Goal: Task Accomplishment & Management: Complete application form

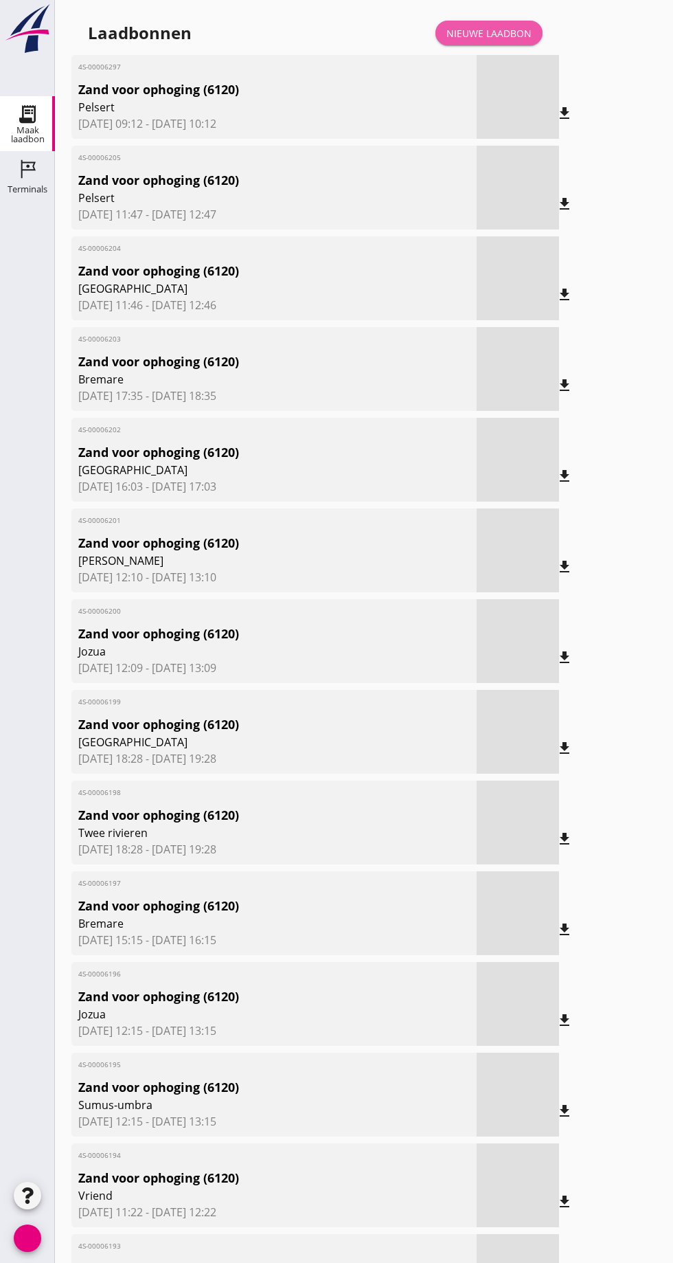
click at [497, 36] on font "Nieuwe laadbon" at bounding box center [489, 33] width 85 height 13
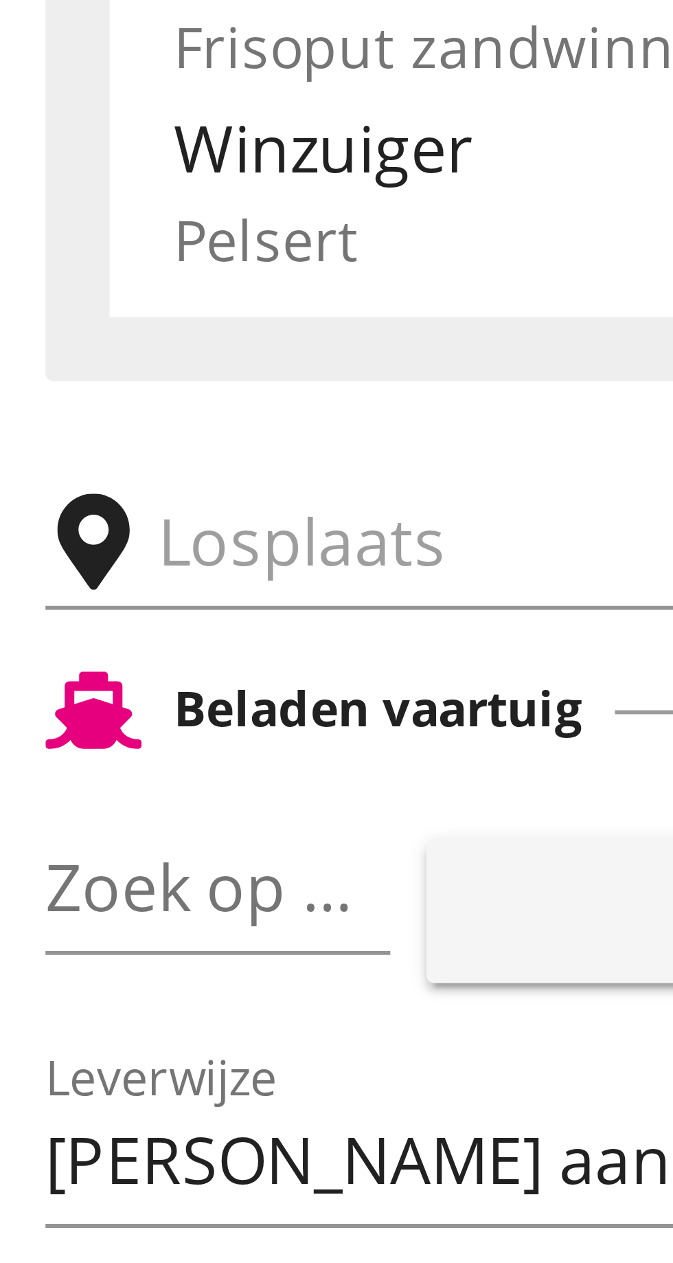
click at [106, 235] on input "text" at bounding box center [219, 238] width 235 height 22
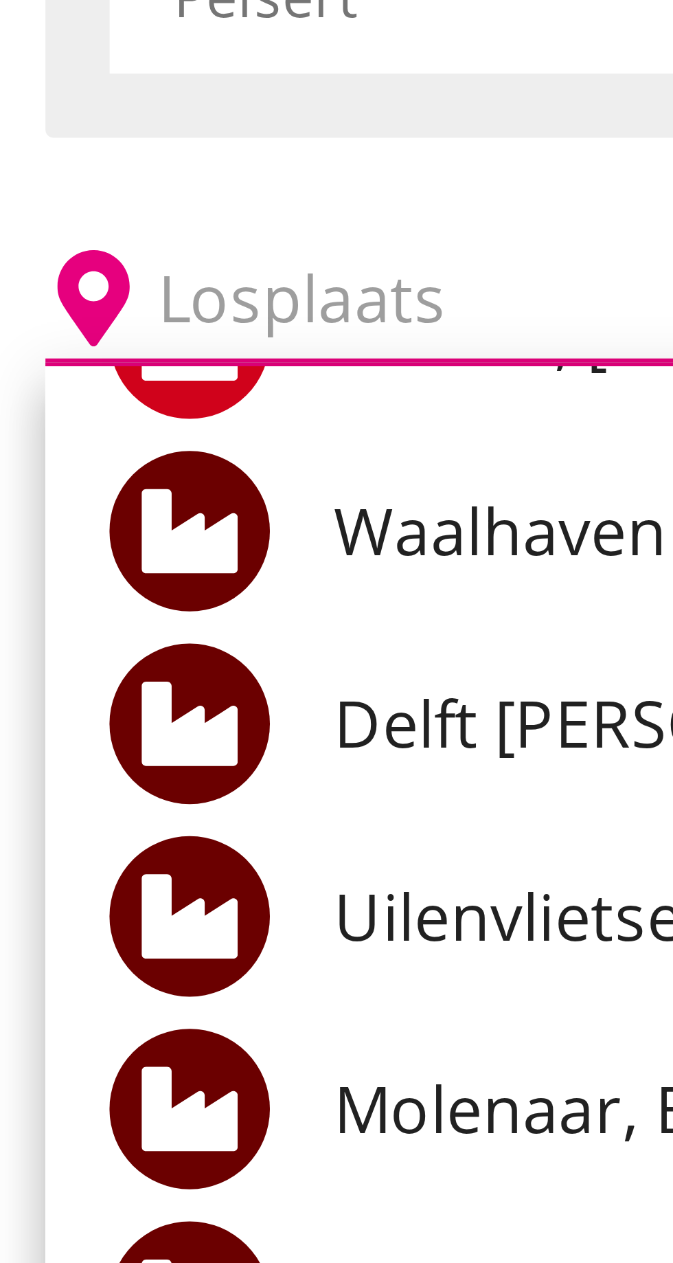
scroll to position [128, 0]
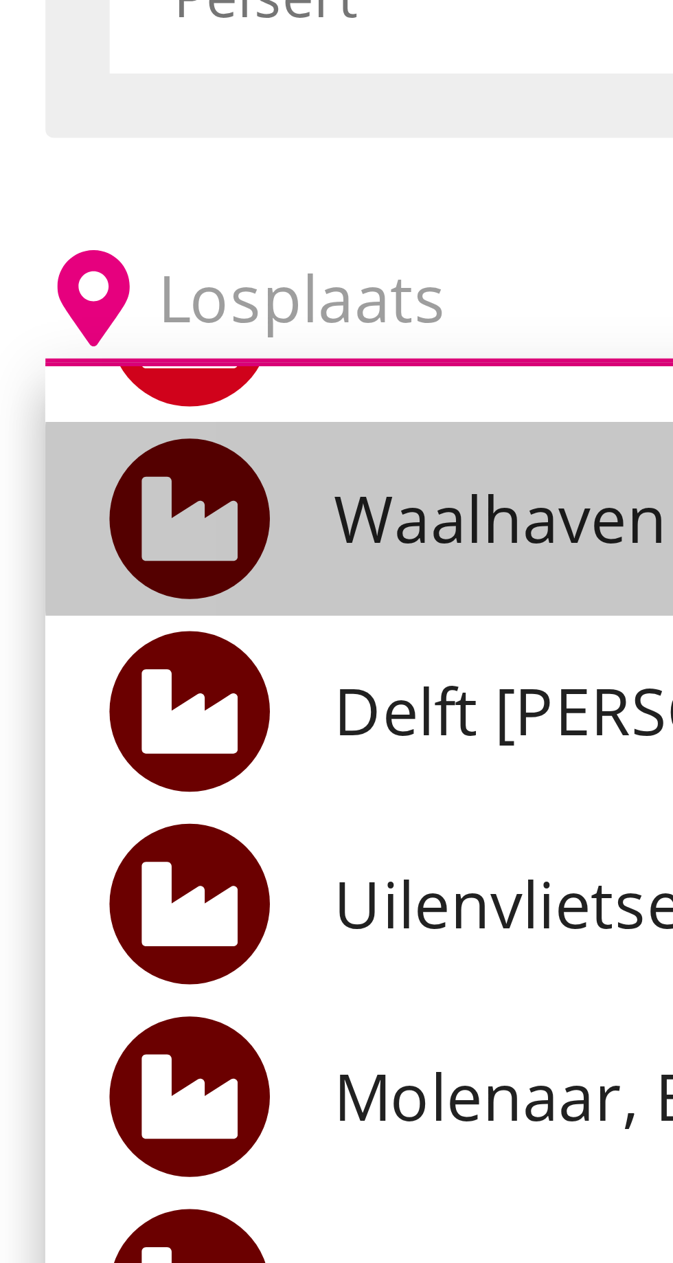
click at [165, 267] on div "Waalhaven ROS, [GEOGRAPHIC_DATA]" at bounding box center [320, 276] width 376 height 33
type input "Waalhaven ROS, [GEOGRAPHIC_DATA]"
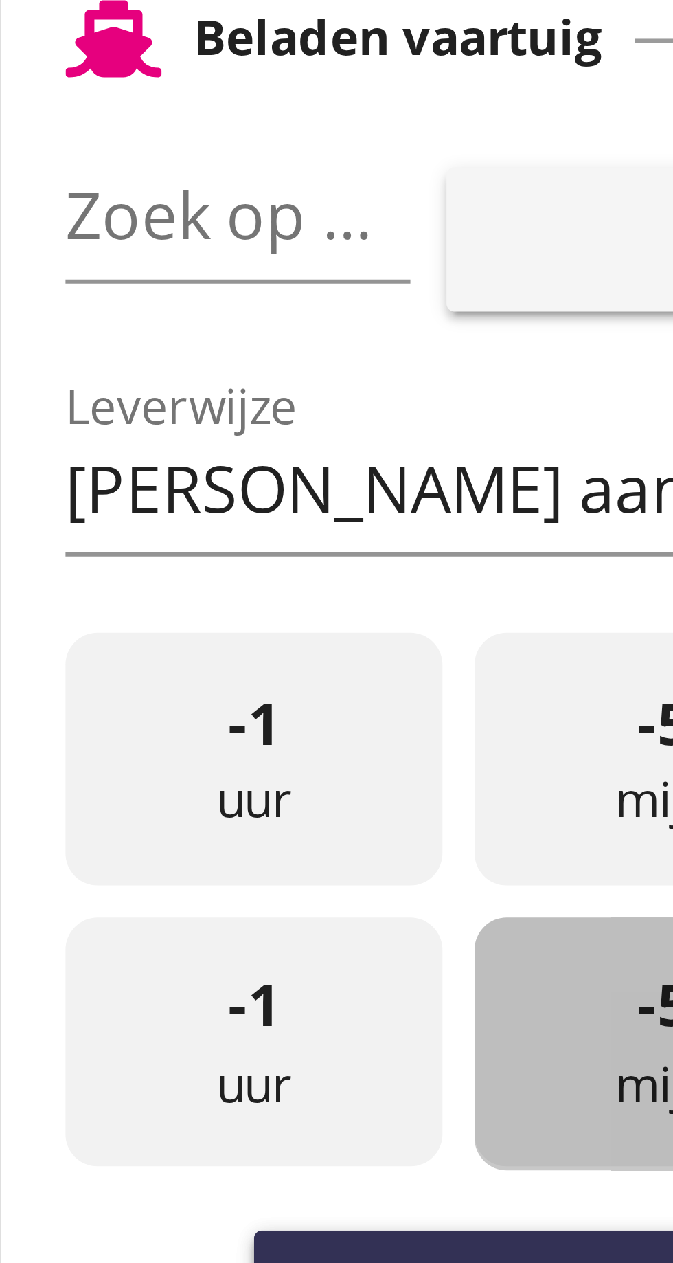
click at [136, 296] on font "pijl_drop_down" at bounding box center [133, 297] width 231 height 16
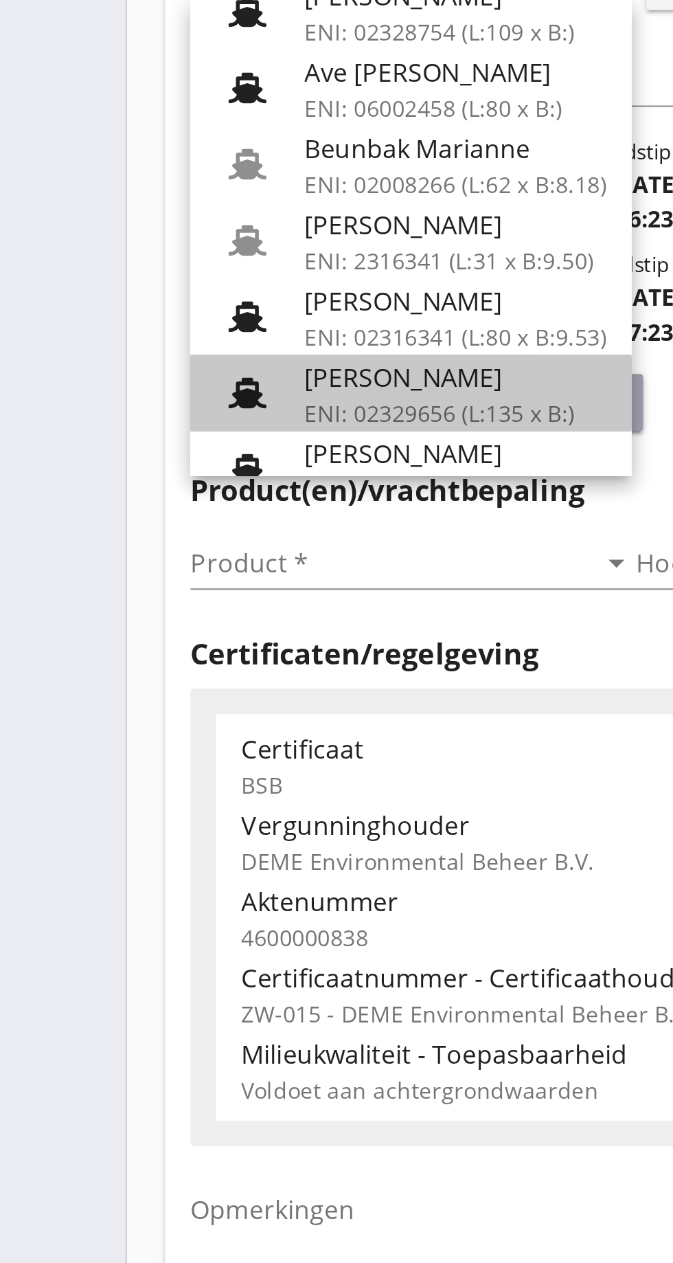
scroll to position [0, 0]
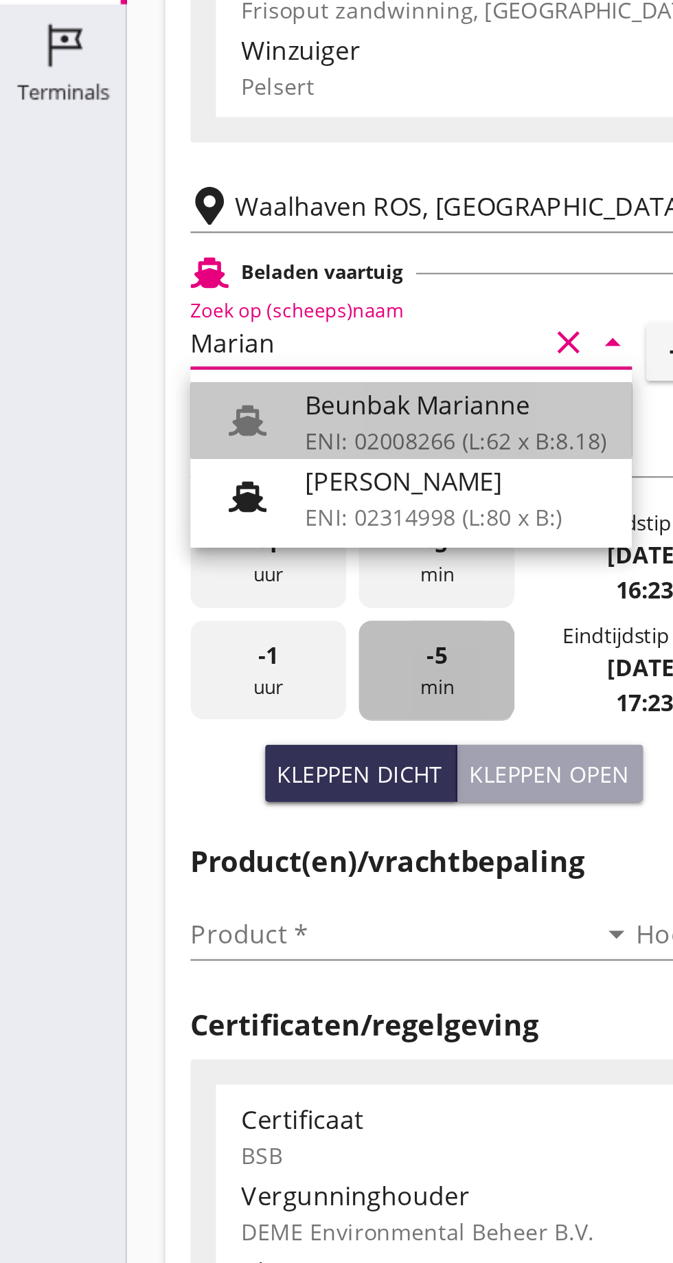
click at [192, 321] on div "Beunbak Marianne" at bounding box center [197, 324] width 131 height 16
type input "Beunbak Marianne"
type input "Remy de Groot"
type input "551"
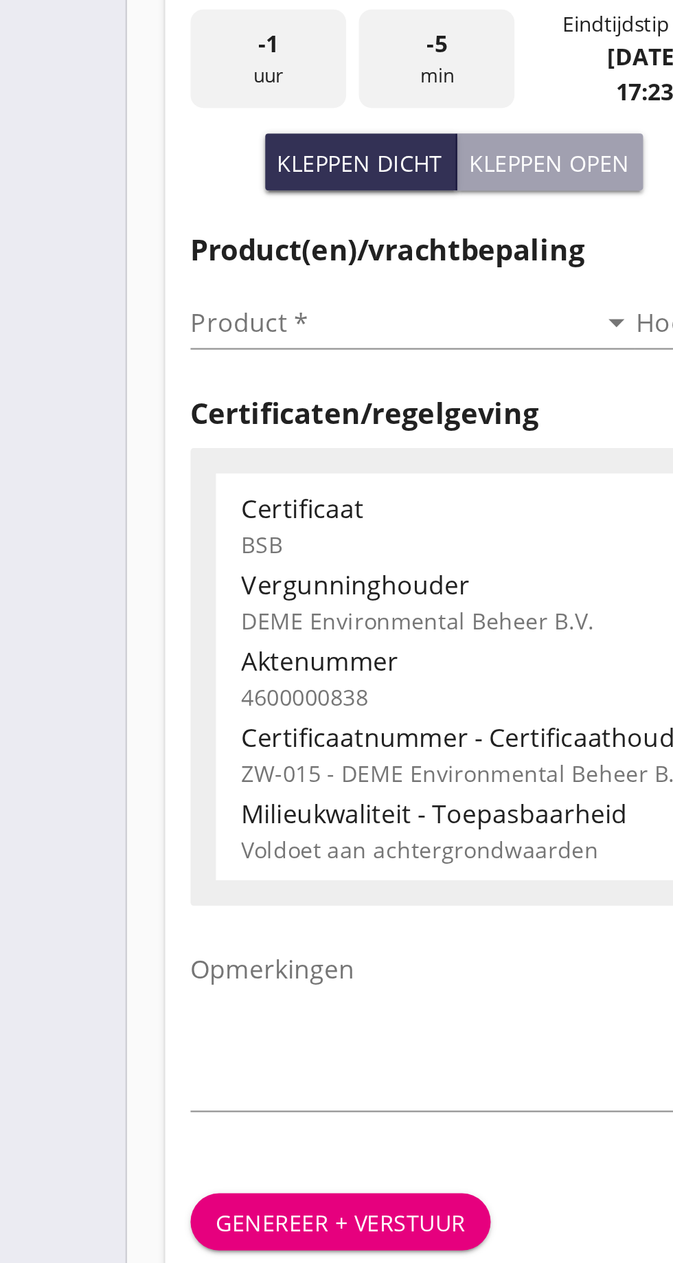
type input "Beunbak Marianne"
click at [97, 550] on input "Product *" at bounding box center [168, 553] width 173 height 22
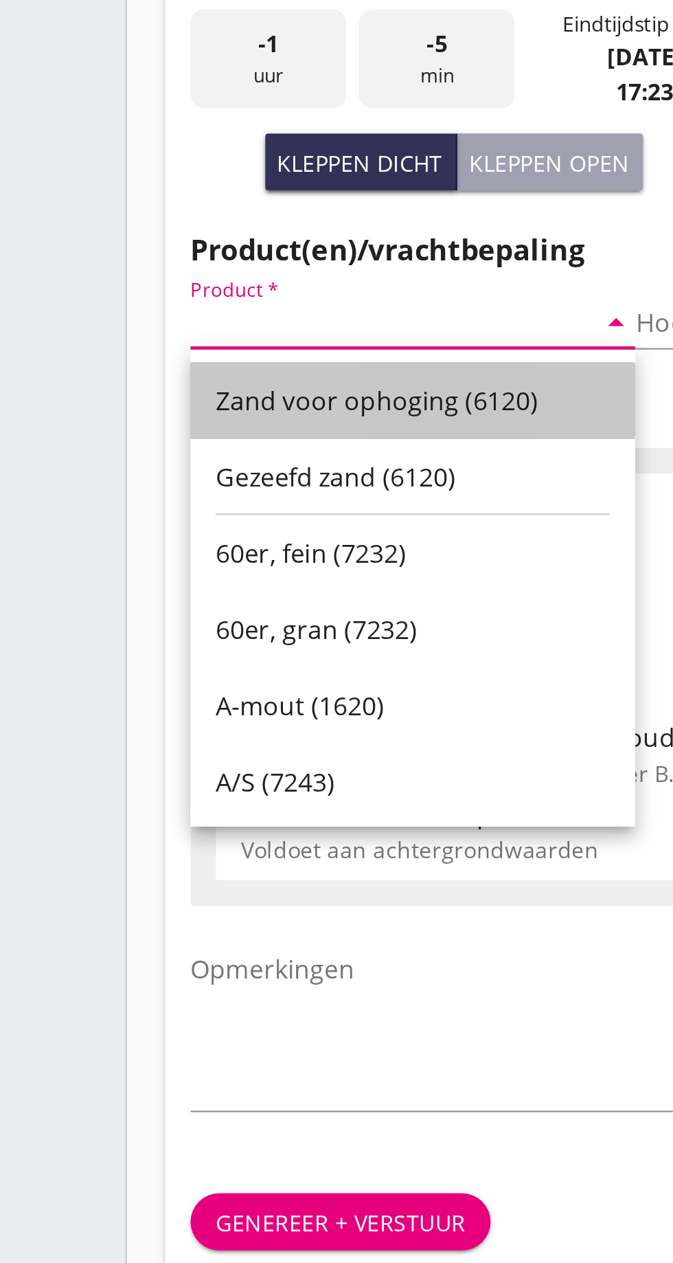
click at [167, 584] on div "Zand voor ophoging (6120)" at bounding box center [178, 587] width 170 height 16
type input "Zand voor ophoging (6120)"
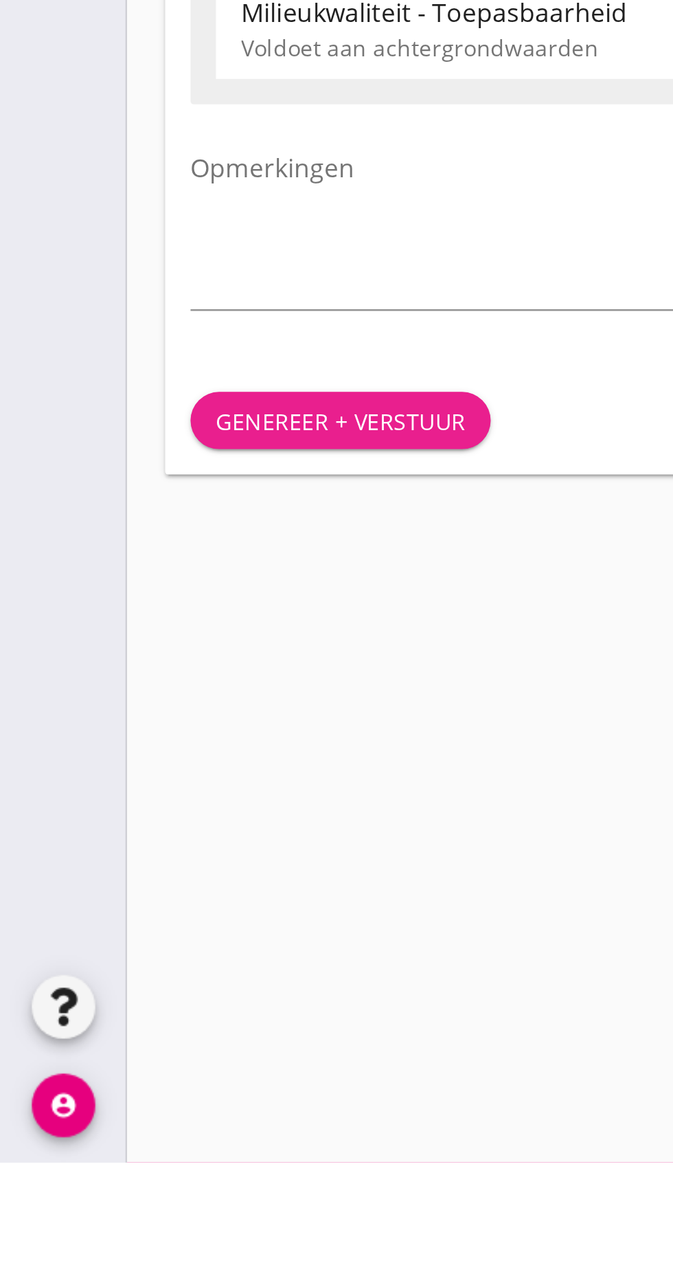
click at [147, 939] on div "Genereer + verstuur" at bounding box center [147, 942] width 108 height 14
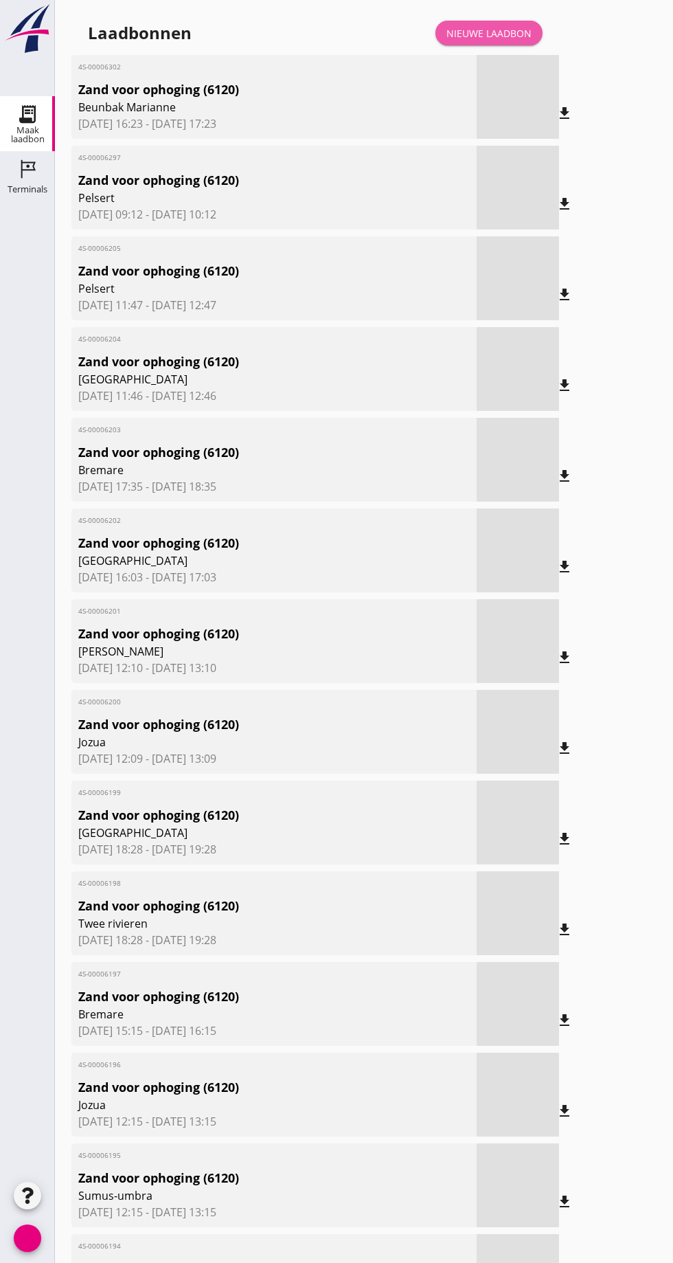
click at [511, 37] on font "Nieuwe laadbon" at bounding box center [489, 33] width 85 height 13
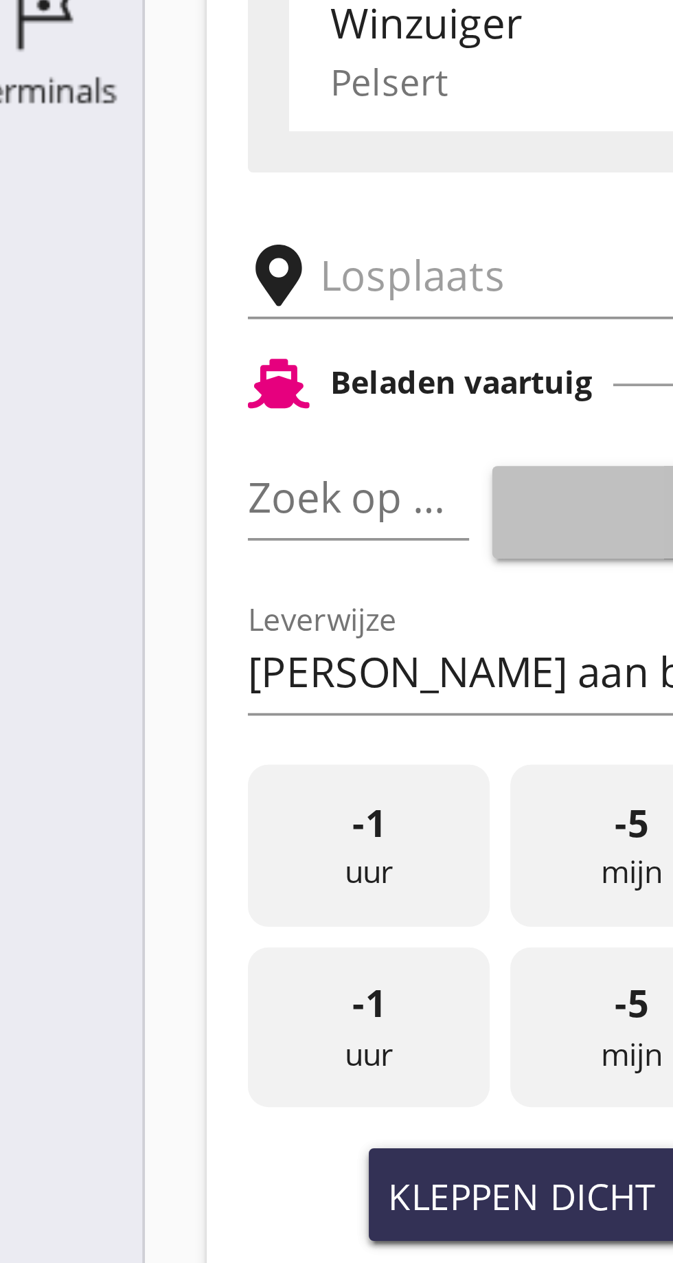
click at [128, 234] on input "text" at bounding box center [219, 238] width 235 height 22
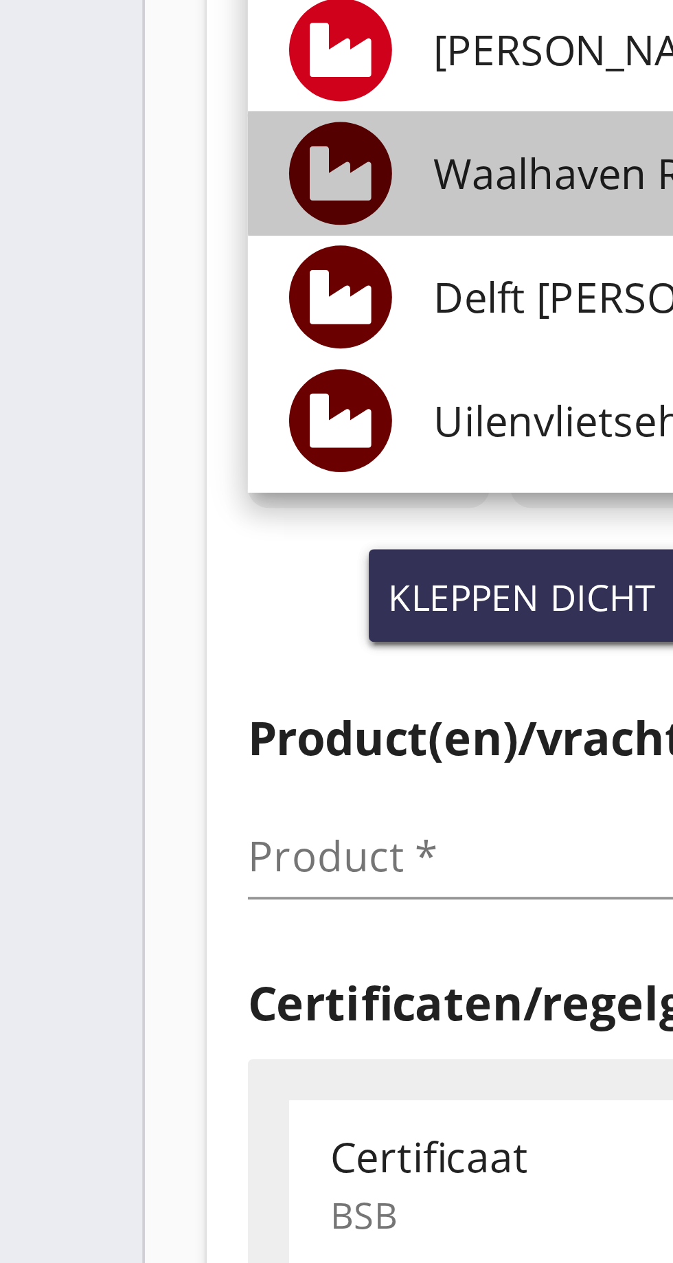
click at [158, 374] on font "Waalhaven ROS, [GEOGRAPHIC_DATA]" at bounding box center [230, 370] width 196 height 15
type input "Waalhaven ROS, [GEOGRAPHIC_DATA]"
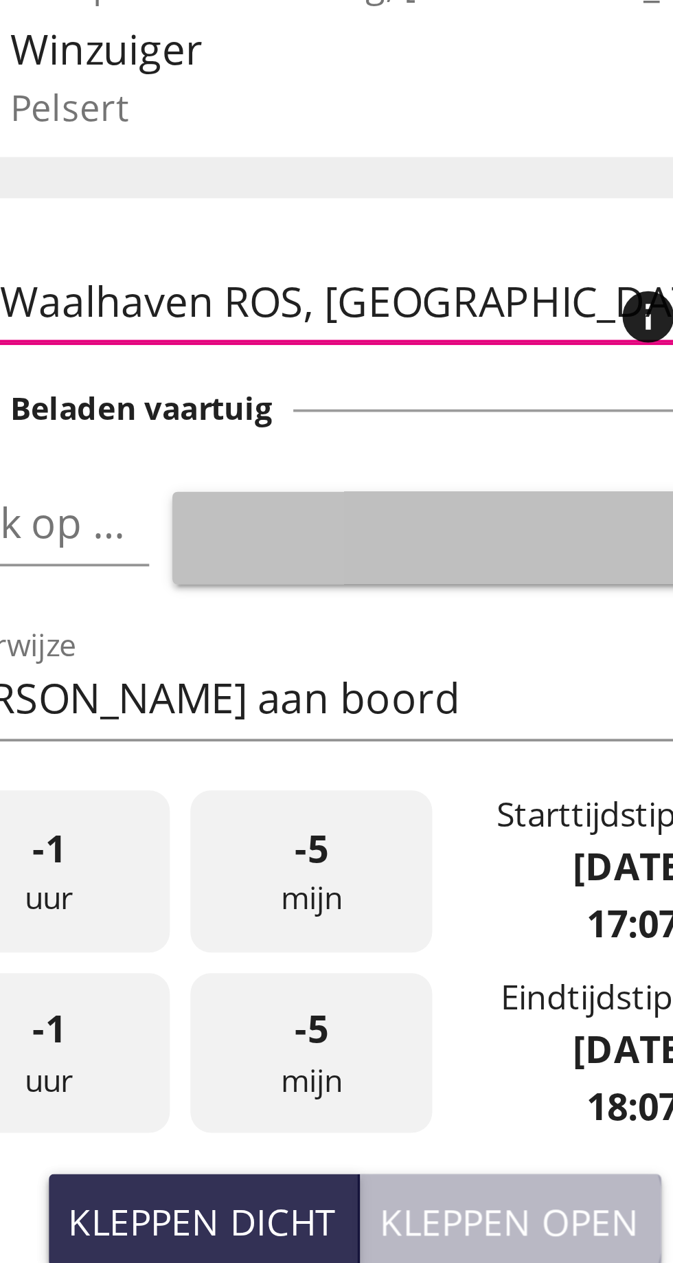
click at [122, 298] on font "pijl_drop_down" at bounding box center [133, 297] width 231 height 16
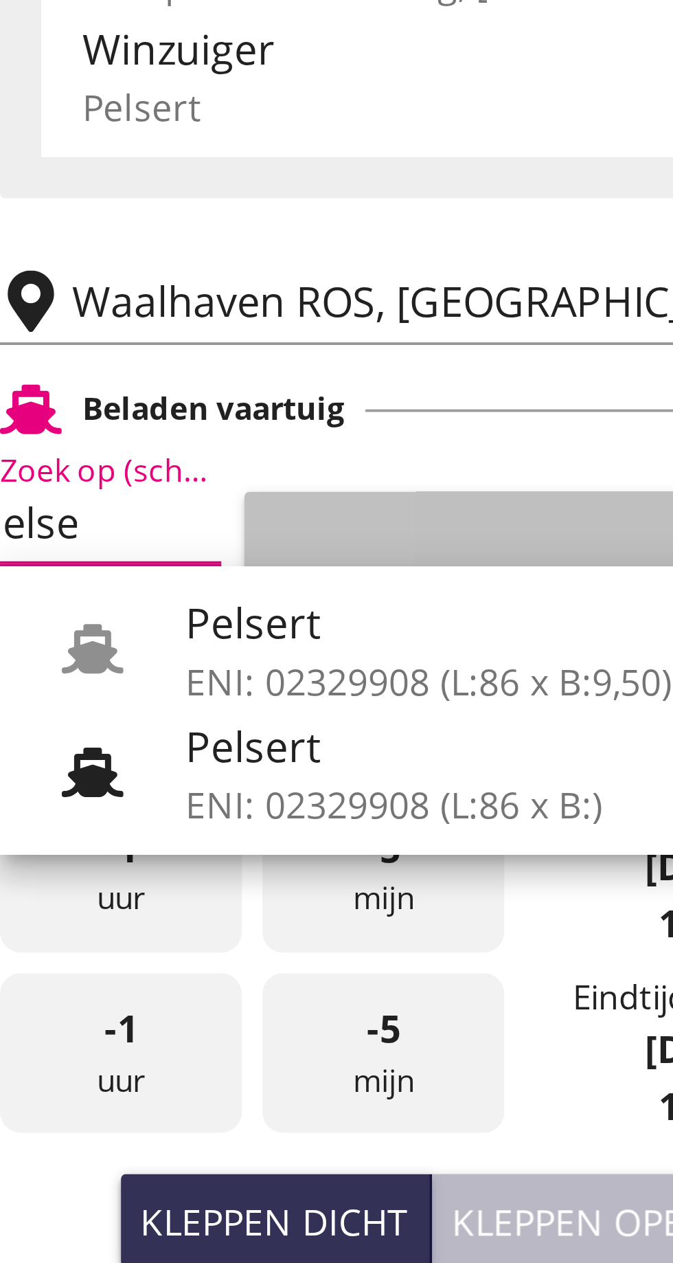
scroll to position [0, 10]
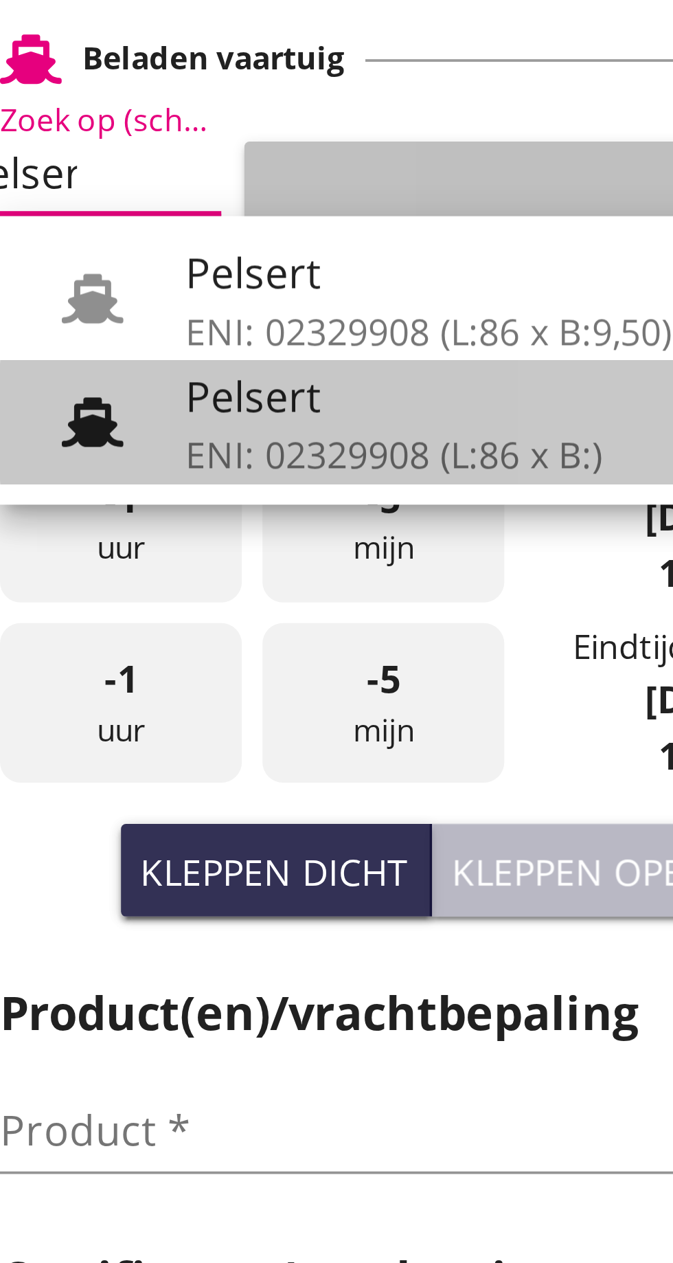
click at [161, 361] on font "Pelsert" at bounding box center [150, 357] width 36 height 15
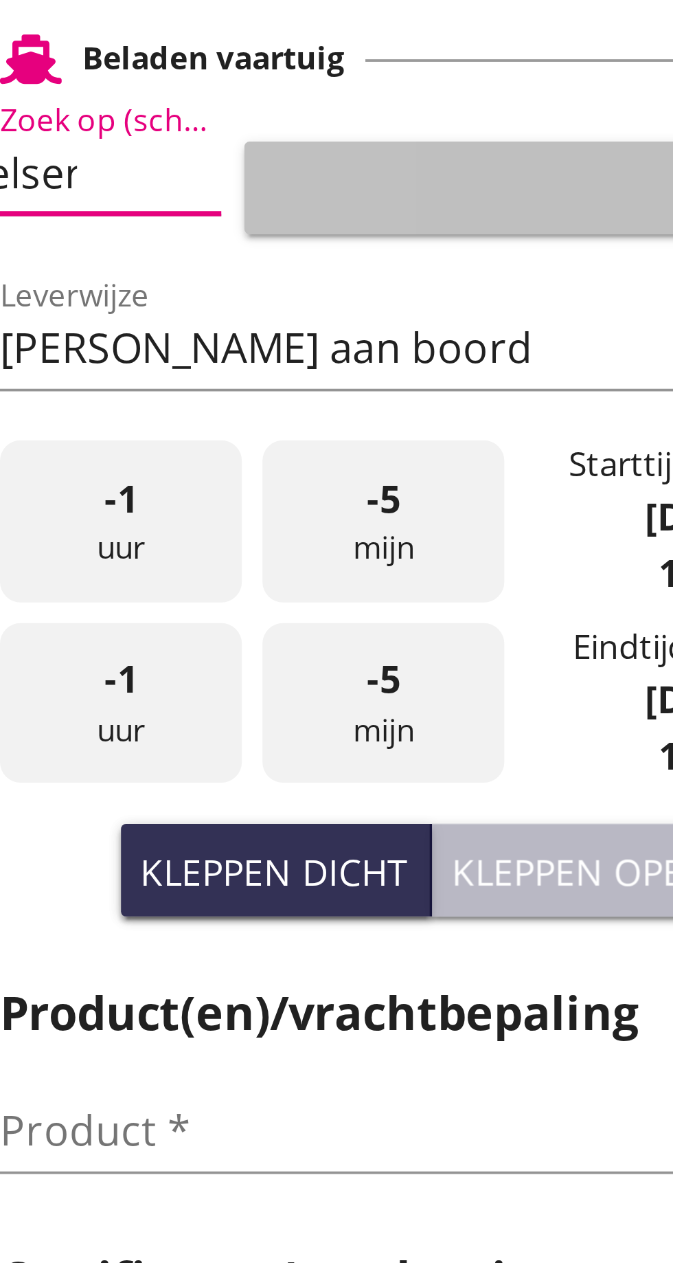
type input "Pelsert"
type input "[PERSON_NAME]"
type input "1087"
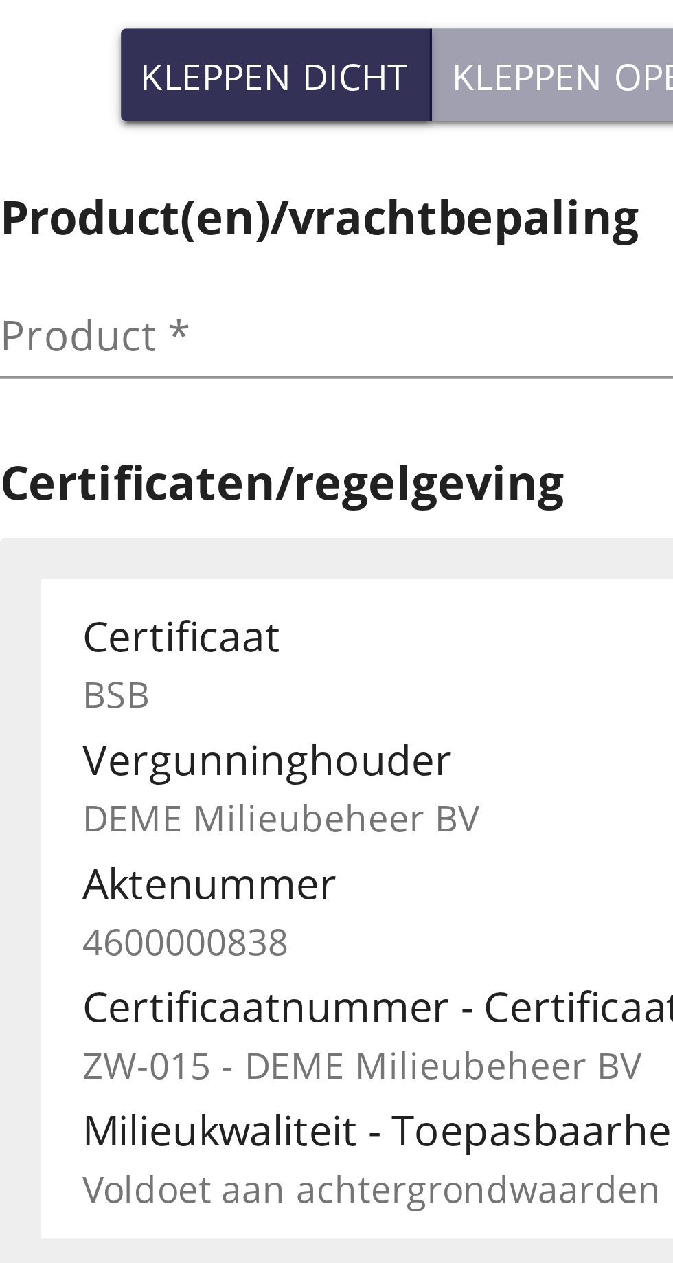
type input "Pelsert"
click at [105, 552] on input "Product *" at bounding box center [168, 553] width 173 height 22
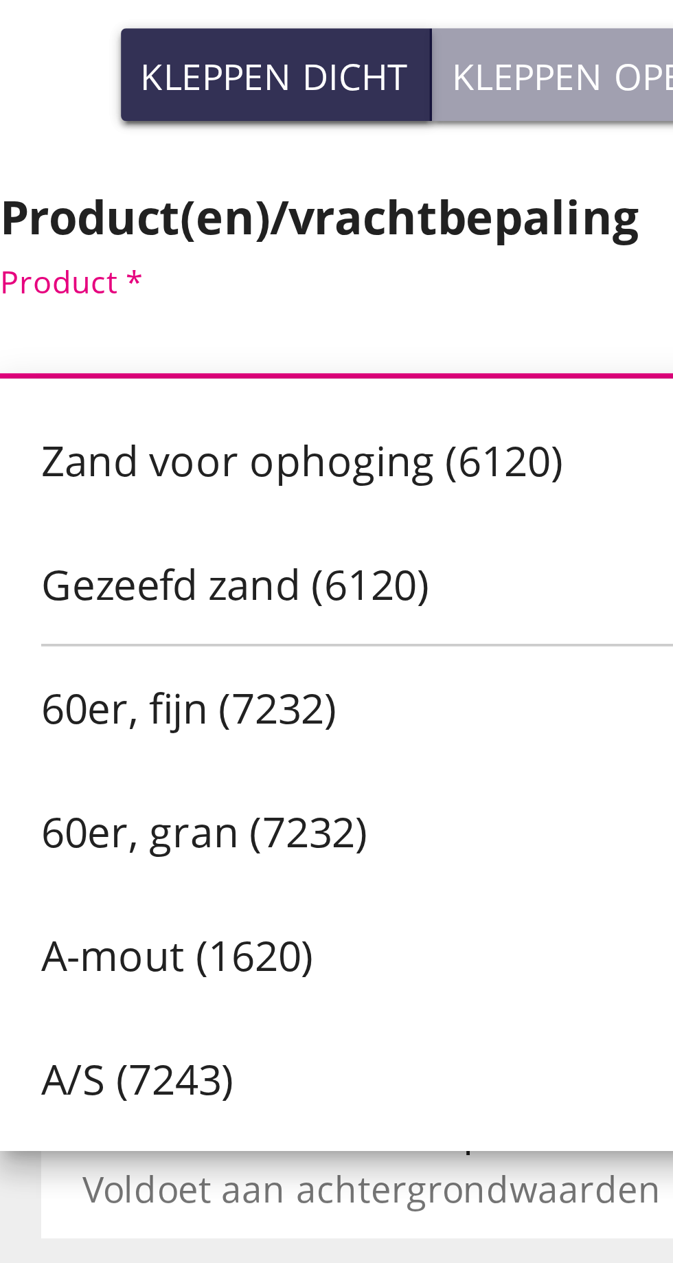
scroll to position [0, 0]
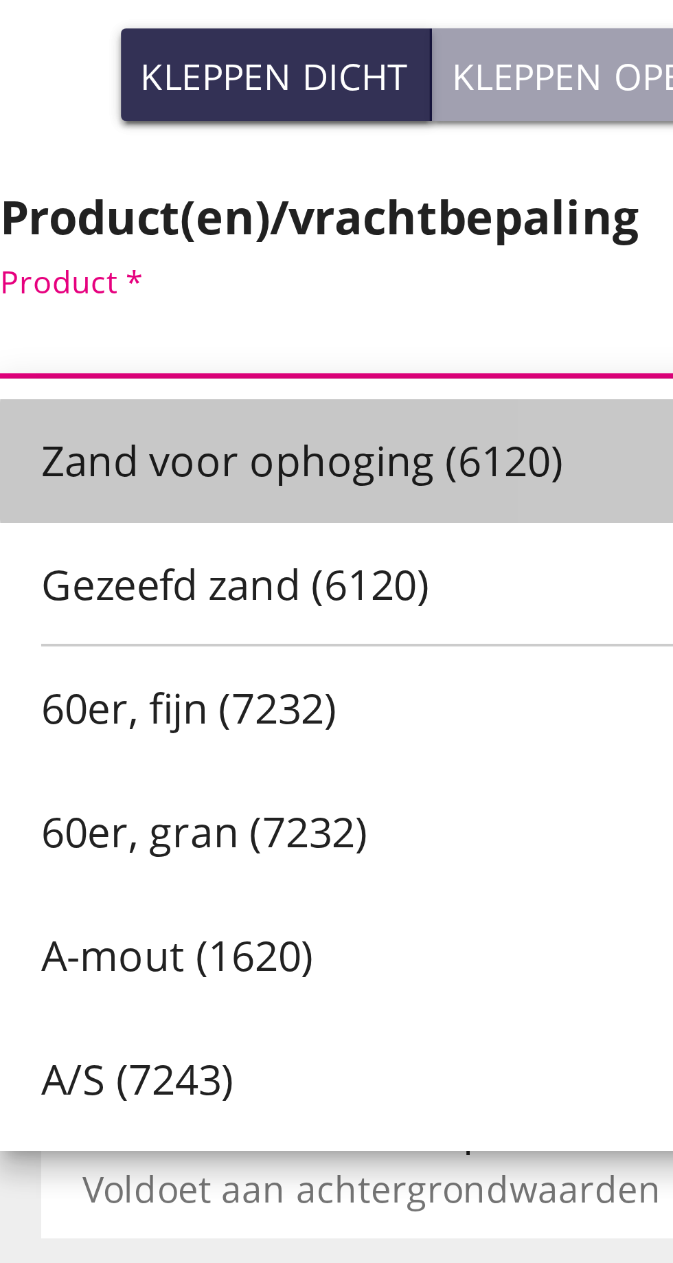
click at [172, 588] on font "Zand voor ophoging (6120)" at bounding box center [162, 586] width 139 height 15
type input "Zand voor ophoging (6120)"
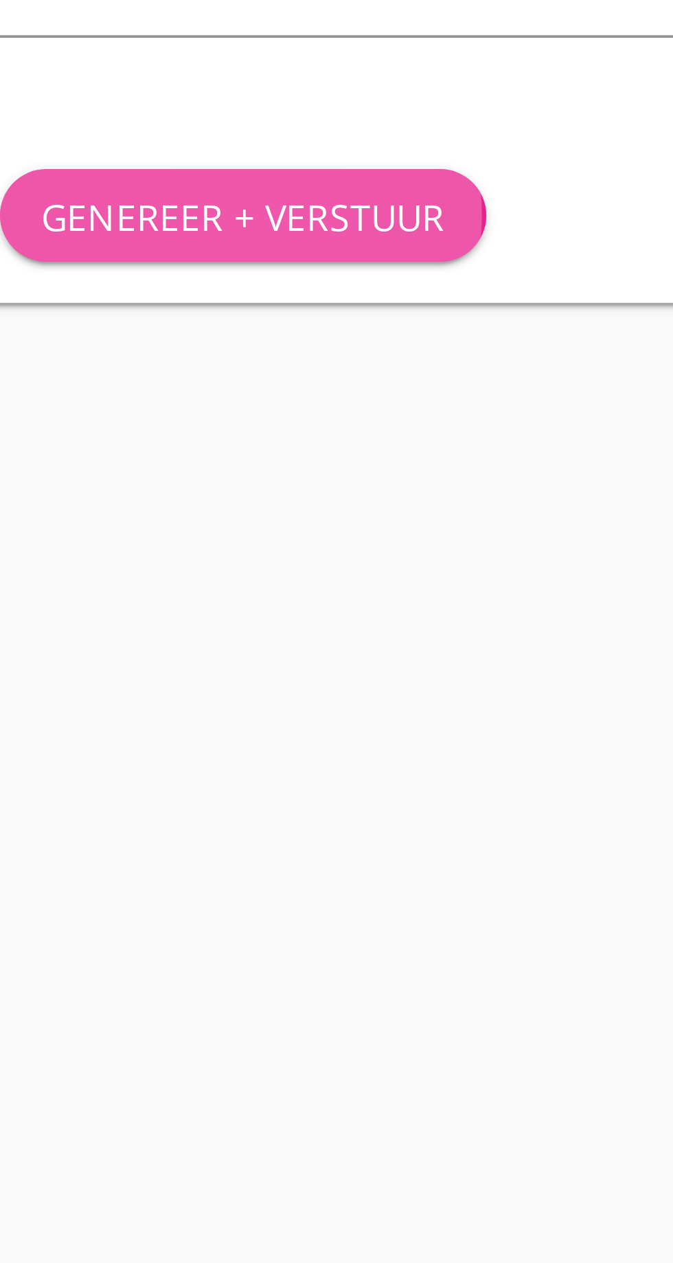
click at [157, 931] on button "Genereer + verstuur" at bounding box center [147, 942] width 130 height 25
